Goal: Find specific page/section: Find specific page/section

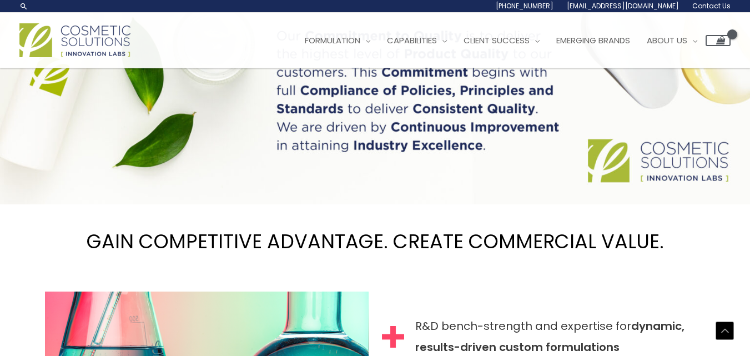
scroll to position [618, 0]
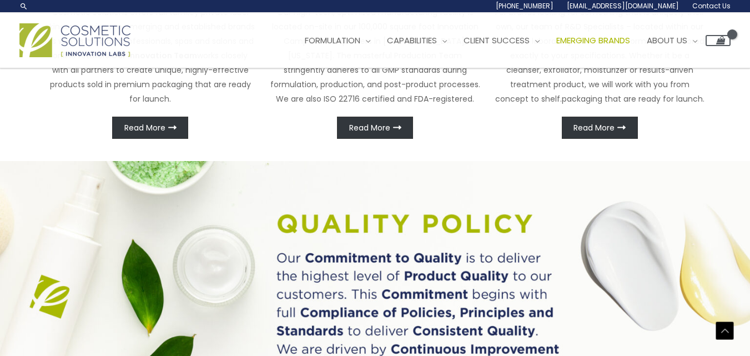
click at [630, 37] on span "Emerging Brands" at bounding box center [593, 40] width 74 height 12
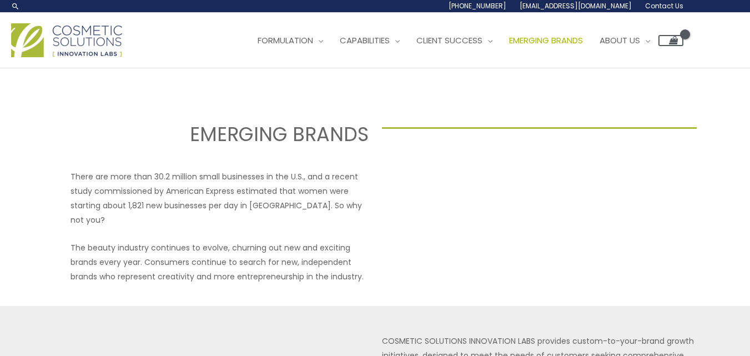
select select
